Goal: Task Accomplishment & Management: Use online tool/utility

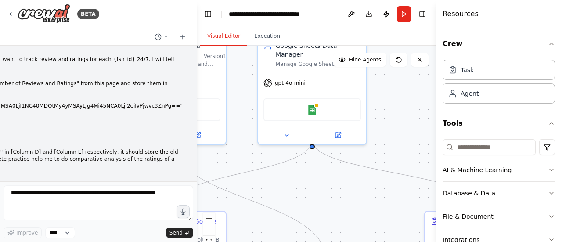
scroll to position [835, 0]
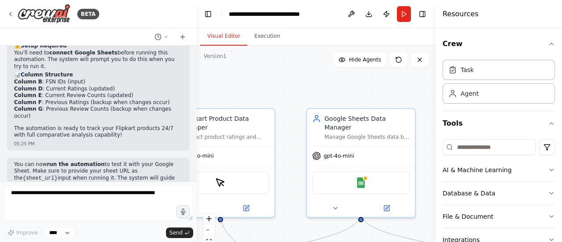
drag, startPoint x: 380, startPoint y: 108, endPoint x: 429, endPoint y: 181, distance: 87.7
click at [429, 181] on div ".deletable-edge-delete-btn { width: 20px; height: 20px; border: 0px solid #ffff…" at bounding box center [316, 156] width 239 height 220
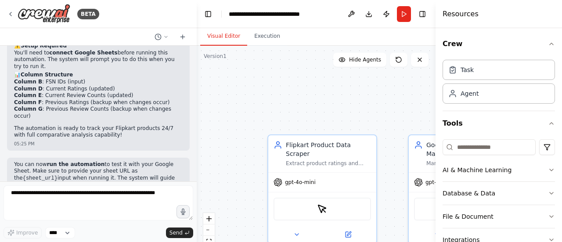
drag, startPoint x: 303, startPoint y: 99, endPoint x: 405, endPoint y: 126, distance: 105.3
click at [405, 126] on div ".deletable-edge-delete-btn { width: 20px; height: 20px; border: 0px solid #ffff…" at bounding box center [316, 156] width 239 height 220
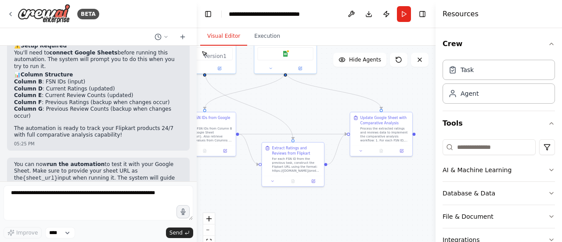
drag, startPoint x: 399, startPoint y: 205, endPoint x: 284, endPoint y: 85, distance: 165.9
click at [284, 85] on div ".deletable-edge-delete-btn { width: 20px; height: 20px; border: 0px solid #ffff…" at bounding box center [316, 156] width 239 height 220
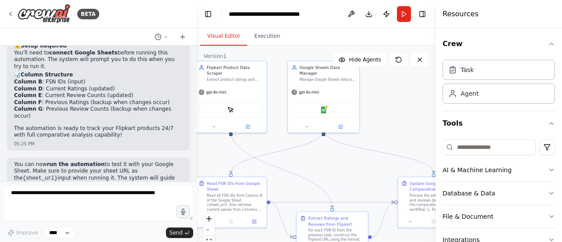
drag, startPoint x: 231, startPoint y: 117, endPoint x: 285, endPoint y: 186, distance: 87.0
click at [285, 186] on div ".deletable-edge-delete-btn { width: 20px; height: 20px; border: 0px solid #ffff…" at bounding box center [316, 156] width 239 height 220
drag, startPoint x: 230, startPoint y: 173, endPoint x: 334, endPoint y: 210, distance: 110.4
click at [323, 177] on div "Flipkart Product Data Scraper Extract product ratings and review counts from Fl…" at bounding box center [245, 104] width 158 height 145
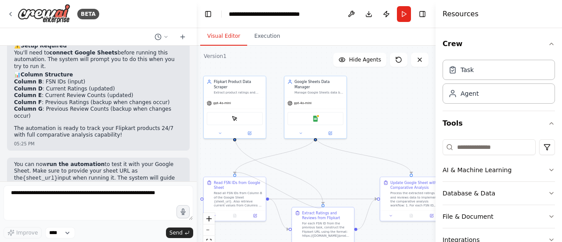
drag, startPoint x: 235, startPoint y: 175, endPoint x: 323, endPoint y: 205, distance: 92.4
click at [323, 205] on div ".deletable-edge-delete-btn { width: 20px; height: 20px; border: 0px solid #ffff…" at bounding box center [316, 156] width 239 height 220
drag, startPoint x: 261, startPoint y: 156, endPoint x: 250, endPoint y: 160, distance: 12.2
click at [250, 160] on icon "Edge from 254df5ab-f384-4e74-8701-e97015b76439 to 4bfb4974-6ebd-4797-86c4-1511d…" at bounding box center [275, 155] width 81 height 38
click at [315, 138] on div at bounding box center [315, 139] width 3 height 3
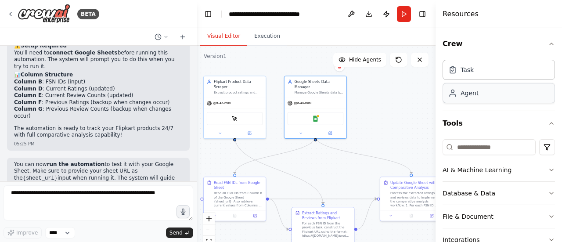
click at [474, 95] on div "Agent" at bounding box center [470, 93] width 18 height 9
click at [482, 74] on div "Task" at bounding box center [499, 69] width 112 height 20
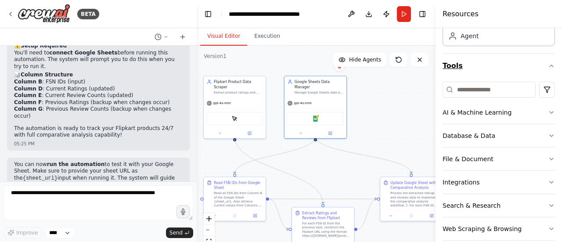
scroll to position [69, 0]
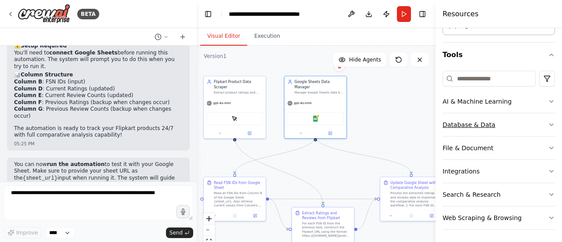
click at [467, 121] on div "Database & Data" at bounding box center [469, 124] width 53 height 9
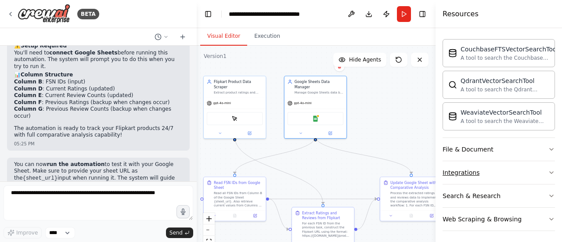
scroll to position [170, 0]
click at [264, 42] on button "Execution" at bounding box center [267, 36] width 40 height 18
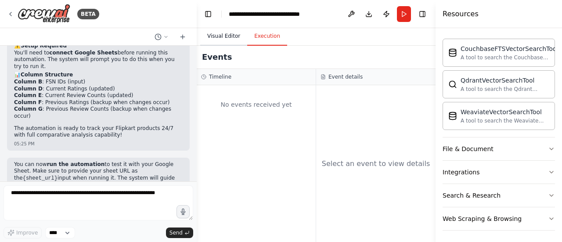
click at [225, 36] on button "Visual Editor" at bounding box center [223, 36] width 47 height 18
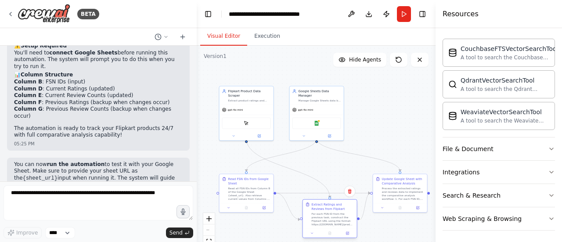
drag, startPoint x: 324, startPoint y: 211, endPoint x: 332, endPoint y: 212, distance: 7.6
click at [332, 212] on div "Extract Ratings and Reviews from Flipkart For each FSN ID from the previous tas…" at bounding box center [333, 215] width 43 height 24
click at [351, 190] on icon at bounding box center [350, 191] width 5 height 5
click at [328, 196] on button "Confirm" at bounding box center [324, 191] width 31 height 11
click at [247, 141] on div at bounding box center [246, 142] width 3 height 3
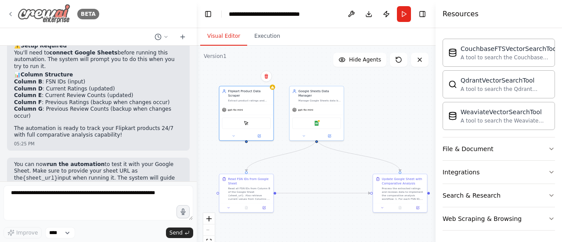
click at [9, 14] on icon at bounding box center [10, 14] width 7 height 7
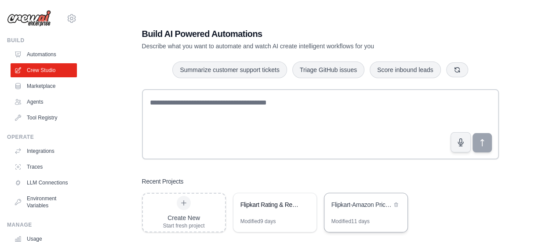
click at [364, 210] on div "Flipkart-Amazon Price Monitor" at bounding box center [365, 205] width 83 height 25
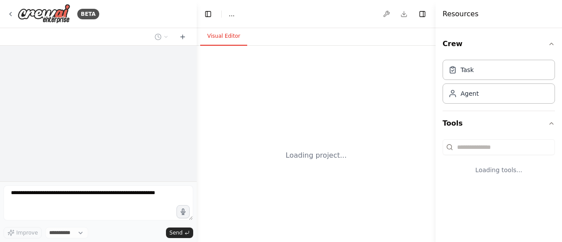
select select "****"
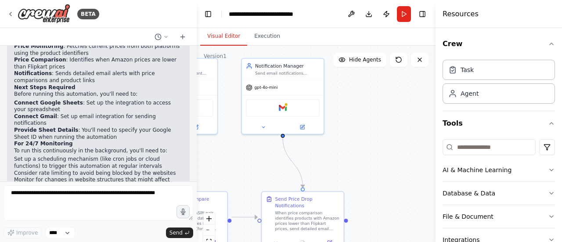
drag, startPoint x: 376, startPoint y: 199, endPoint x: 133, endPoint y: 156, distance: 246.8
click at [133, 156] on div "BETA I have a google sheet that have FSN {Flipkart Seller Number} in [Column B]…" at bounding box center [281, 121] width 562 height 242
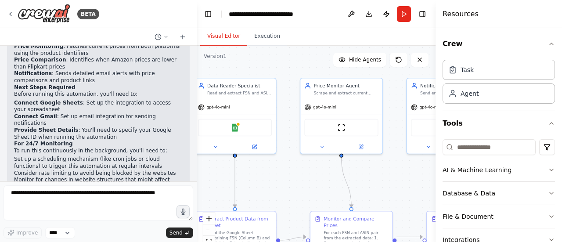
drag, startPoint x: 335, startPoint y: 136, endPoint x: 510, endPoint y: 155, distance: 175.9
click at [510, 155] on div "BETA I have a google sheet that have FSN {Flipkart Seller Number} in [Column B]…" at bounding box center [281, 121] width 562 height 242
